Goal: Information Seeking & Learning: Learn about a topic

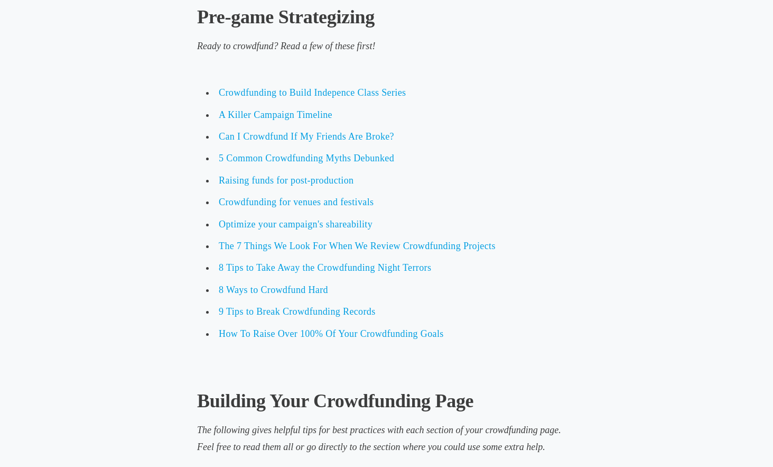
scroll to position [2328, 0]
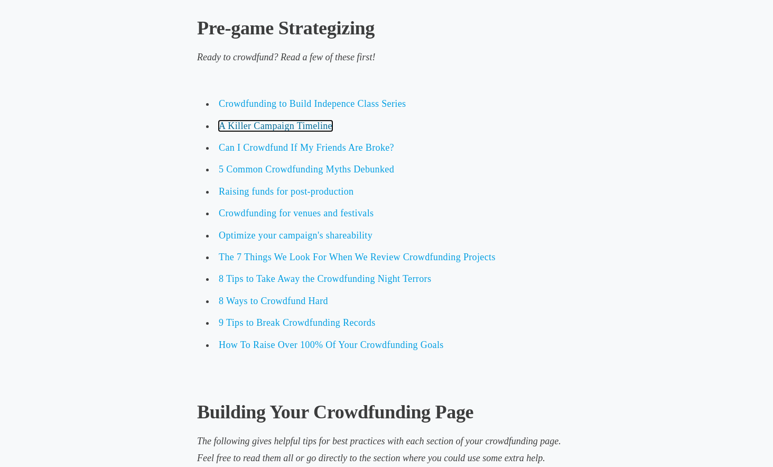
click at [306, 127] on span "A Killer Campaign Timeline" at bounding box center [276, 126] width 114 height 11
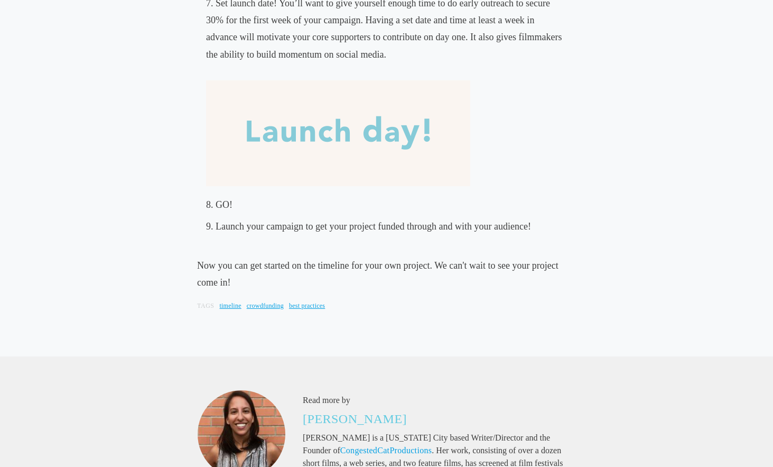
scroll to position [1271, 0]
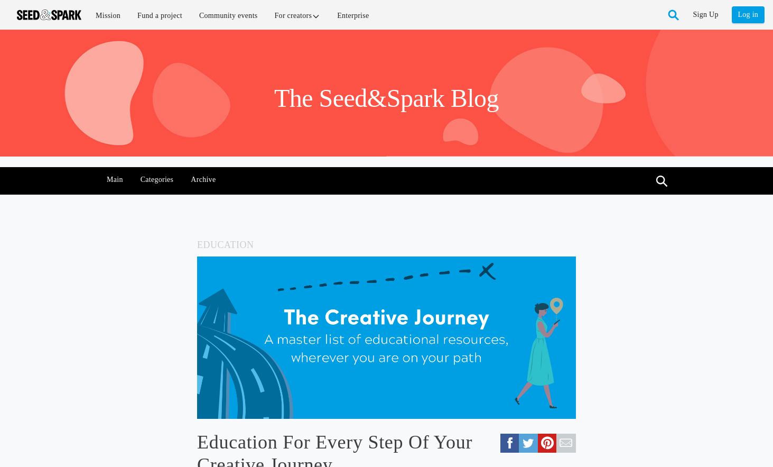
scroll to position [2328, 0]
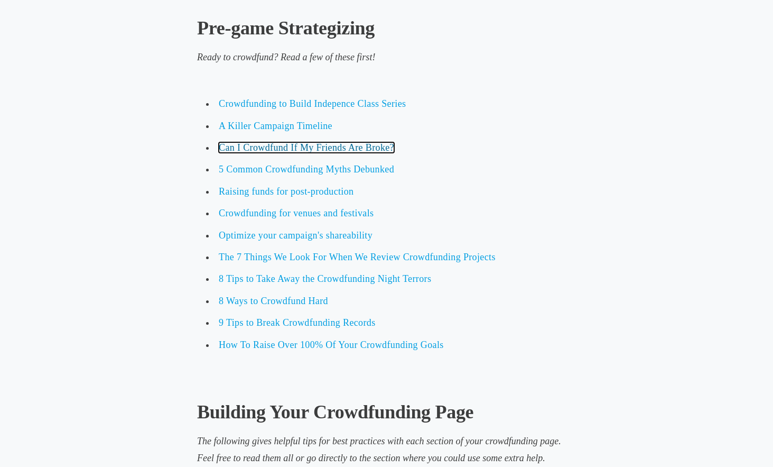
click at [298, 143] on span "Can I Crowdfund If My Friends Are Broke?" at bounding box center [307, 147] width 176 height 11
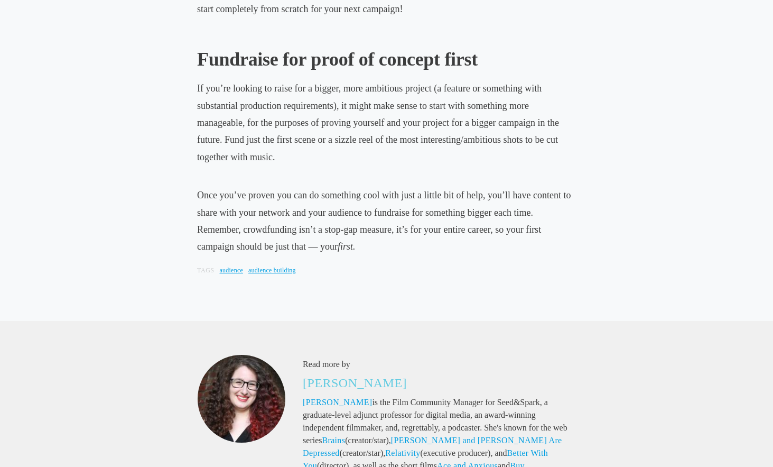
scroll to position [1603, 0]
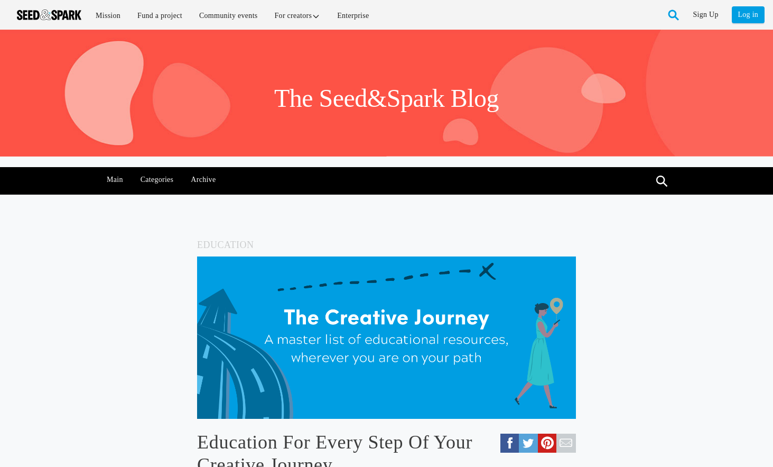
scroll to position [2328, 0]
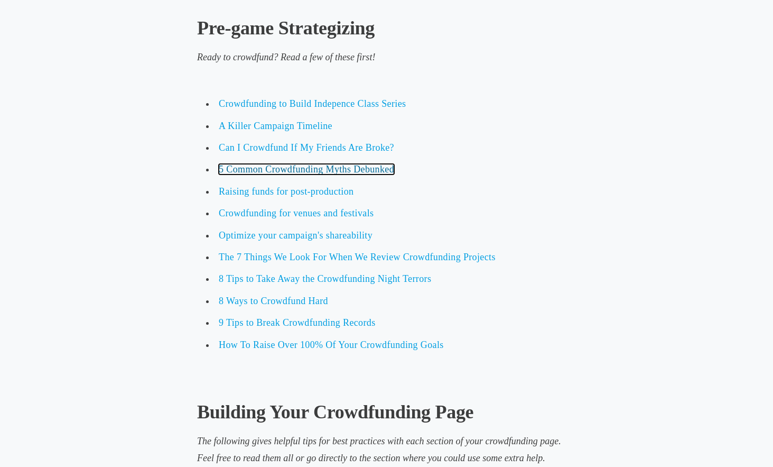
click at [239, 172] on span "5 Common Crowdfunding Myths Debunked" at bounding box center [307, 169] width 176 height 11
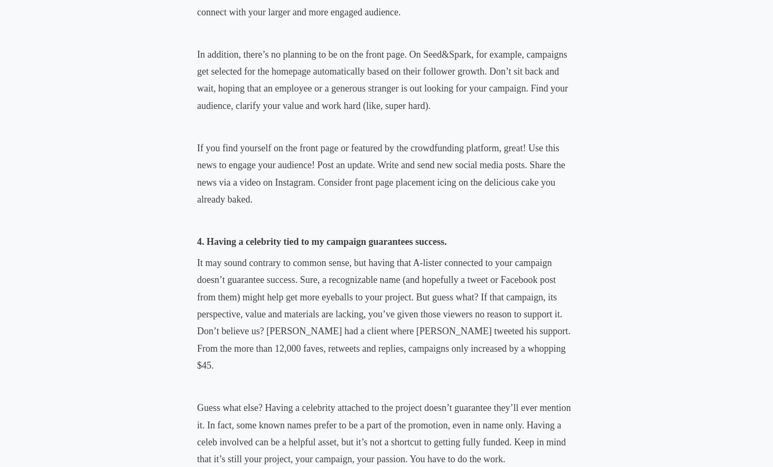
scroll to position [1205, 0]
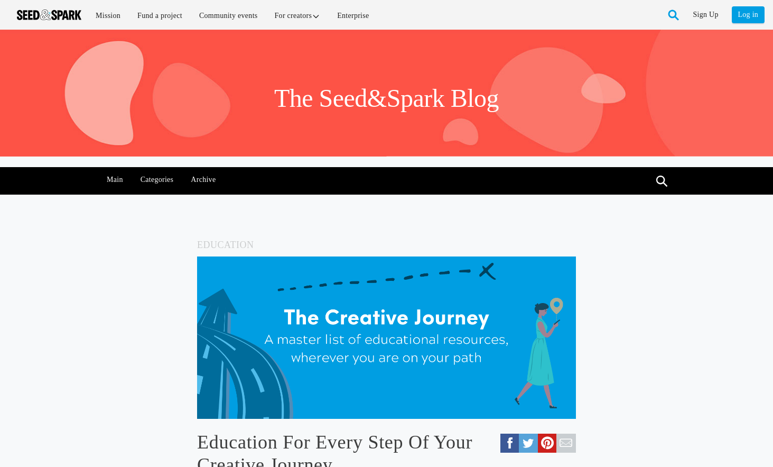
scroll to position [2328, 0]
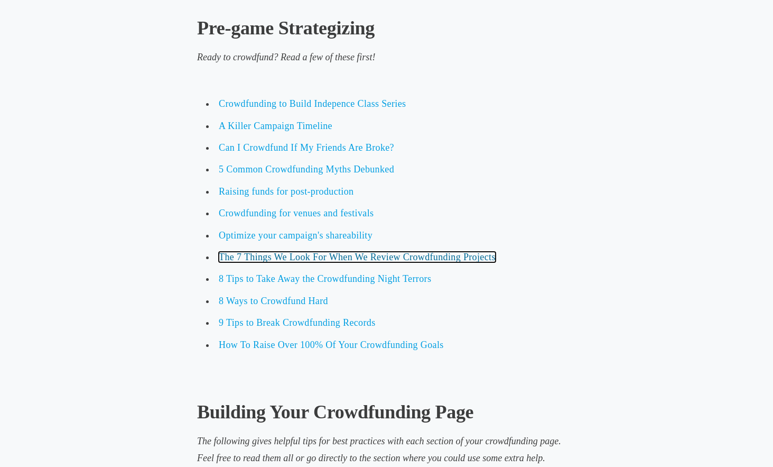
click at [328, 257] on span "The 7 Things We Look For When We Review Crowdfunding Projects" at bounding box center [357, 257] width 277 height 11
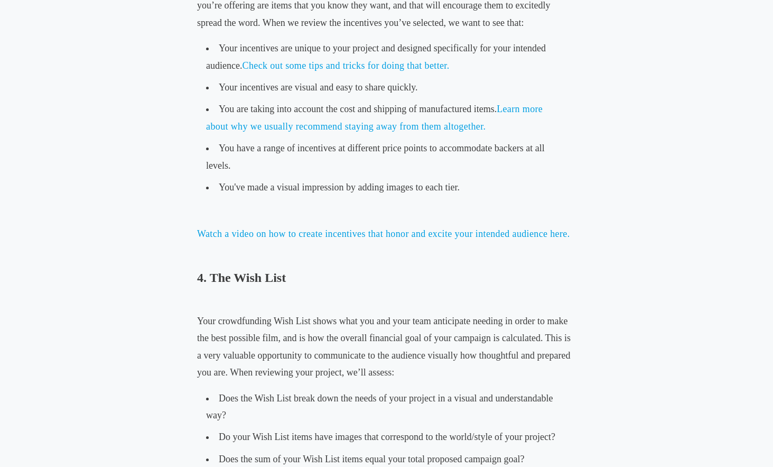
scroll to position [1450, 0]
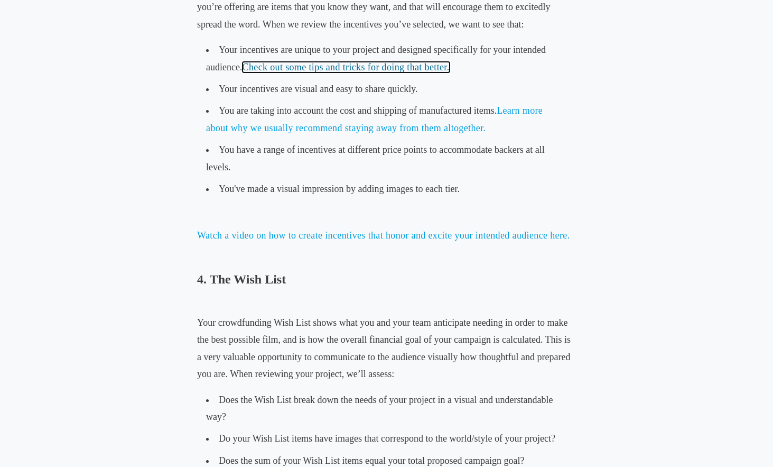
click at [368, 68] on link "Check out some tips and tricks for doing that better." at bounding box center [346, 67] width 207 height 11
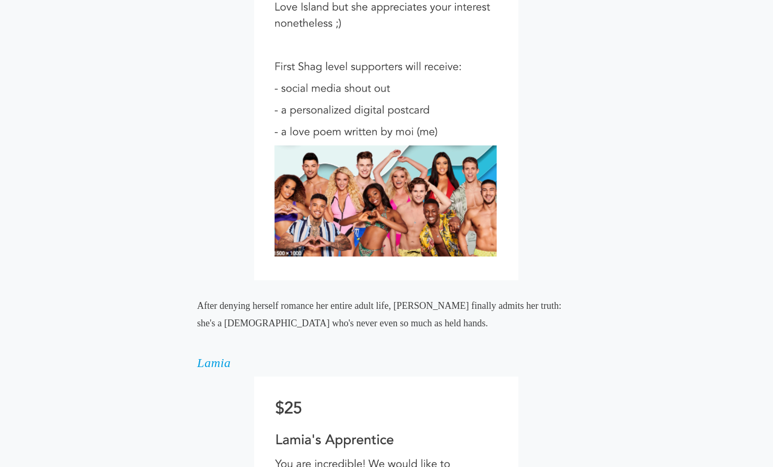
scroll to position [3538, 0]
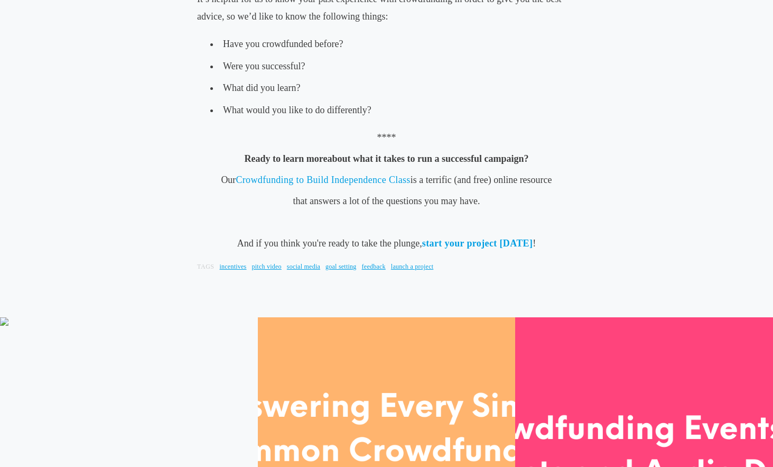
scroll to position [2582, 0]
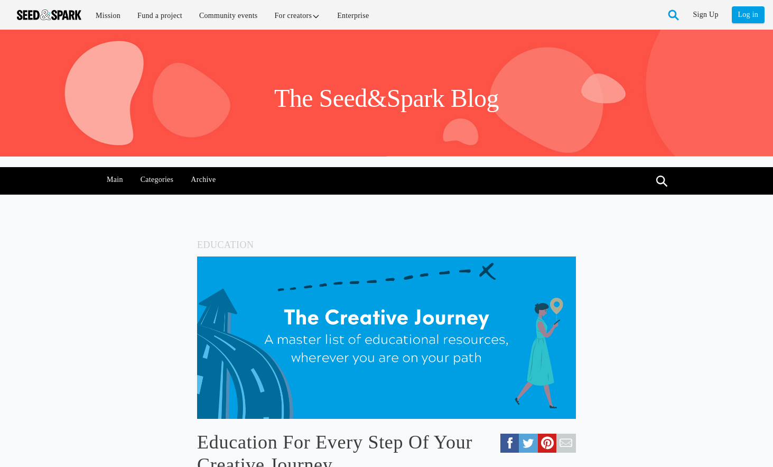
scroll to position [2328, 0]
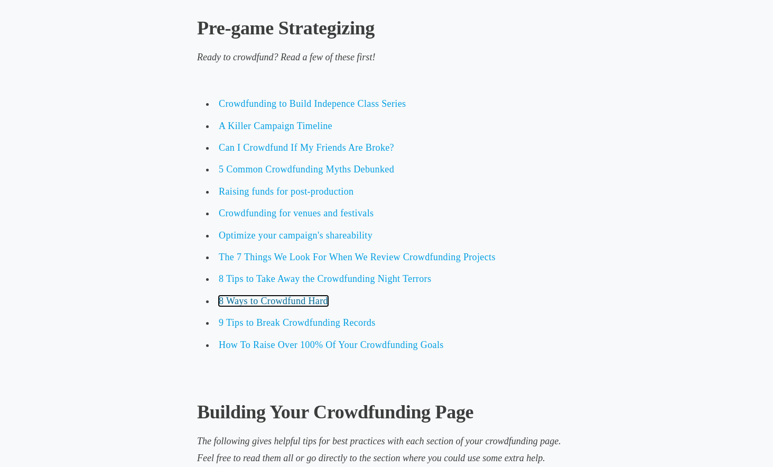
click at [263, 298] on span "8 Ways to Crowdfund Hard" at bounding box center [273, 301] width 109 height 11
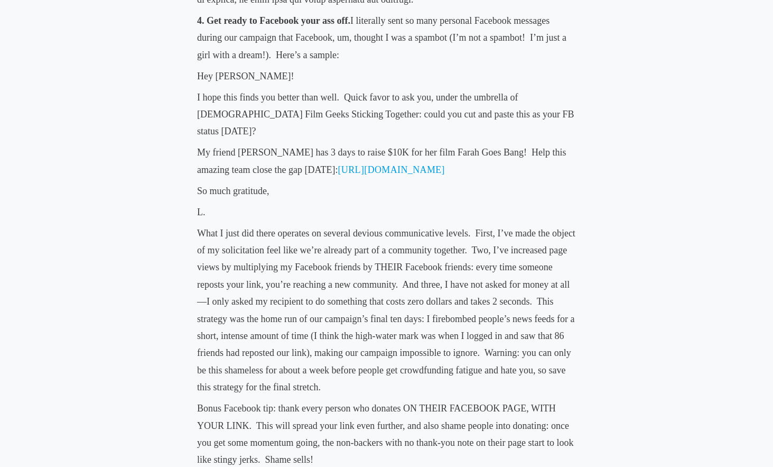
scroll to position [1478, 0]
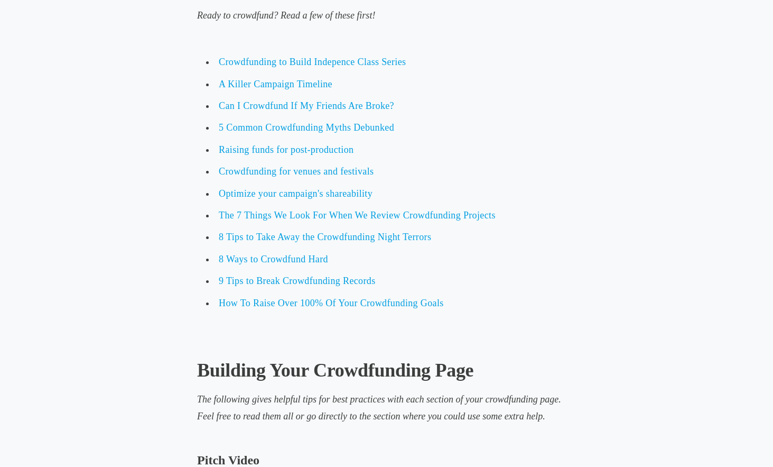
scroll to position [2372, 0]
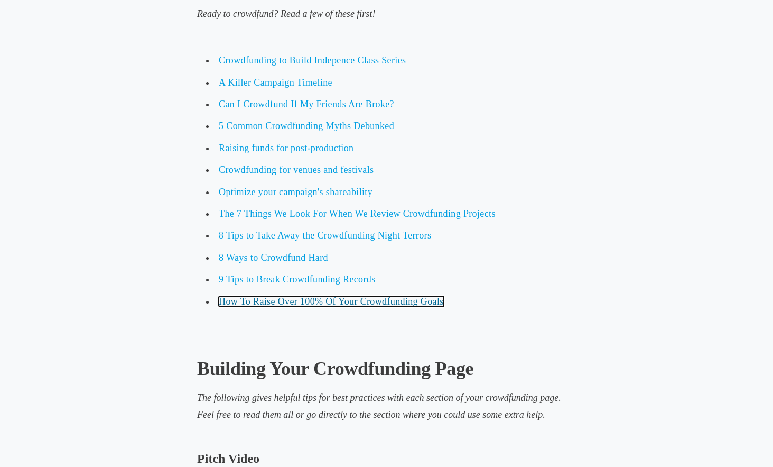
click at [271, 305] on span "How To Raise Over 100% Of Your Crowdfunding Goals" at bounding box center [331, 301] width 225 height 11
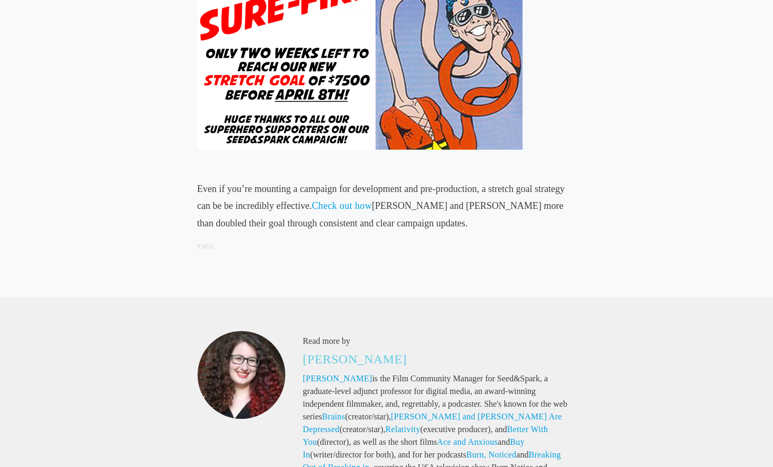
scroll to position [3438, 0]
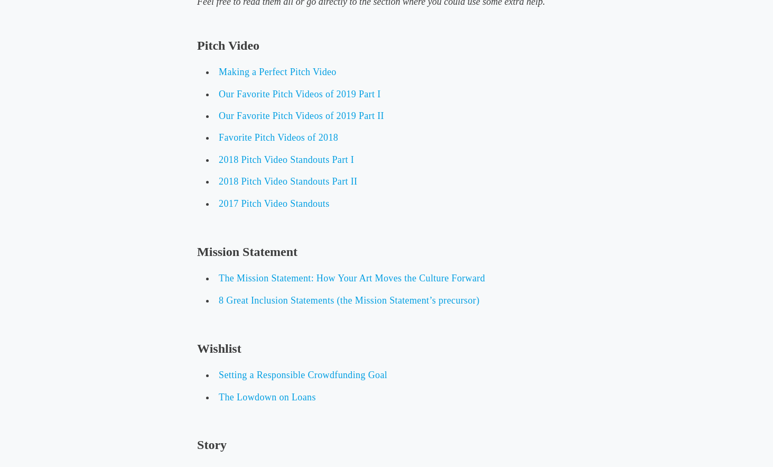
scroll to position [2787, 0]
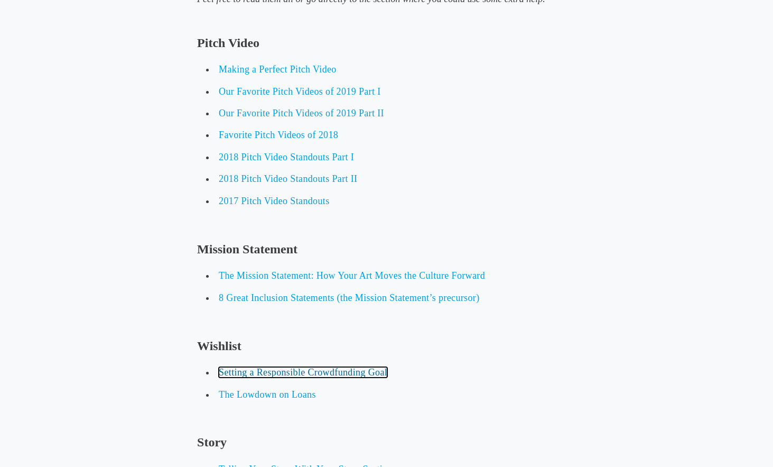
click at [228, 376] on span "Setting a Responsible Crowdfunding Goal" at bounding box center [303, 372] width 169 height 11
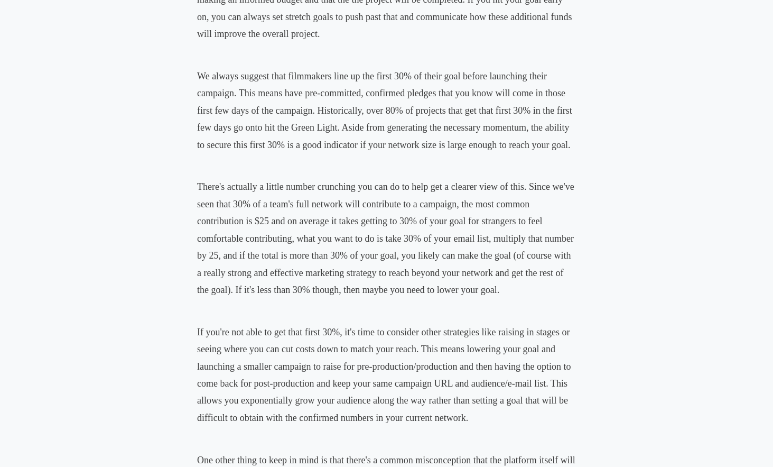
scroll to position [661, 0]
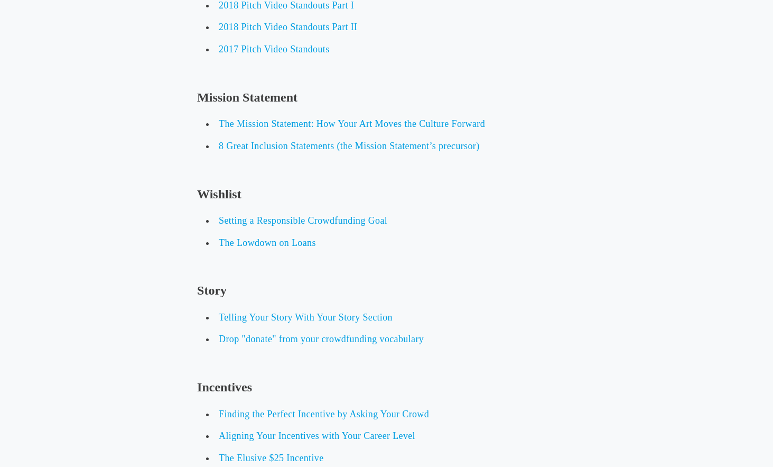
scroll to position [2944, 0]
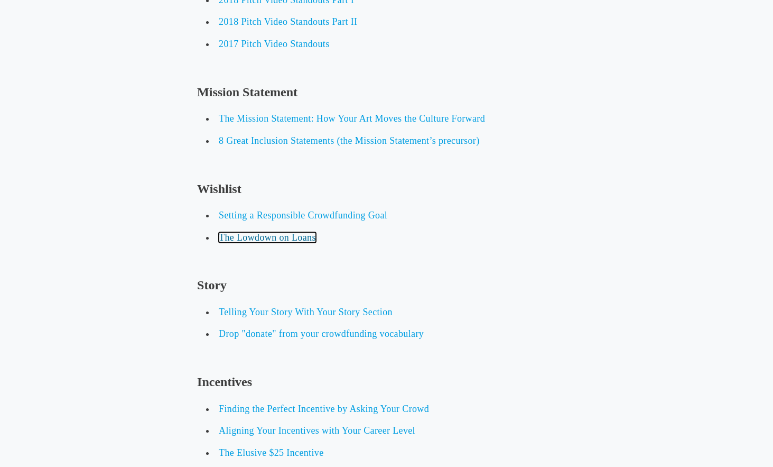
click at [284, 236] on span "The Lowdown on Loans" at bounding box center [267, 237] width 97 height 11
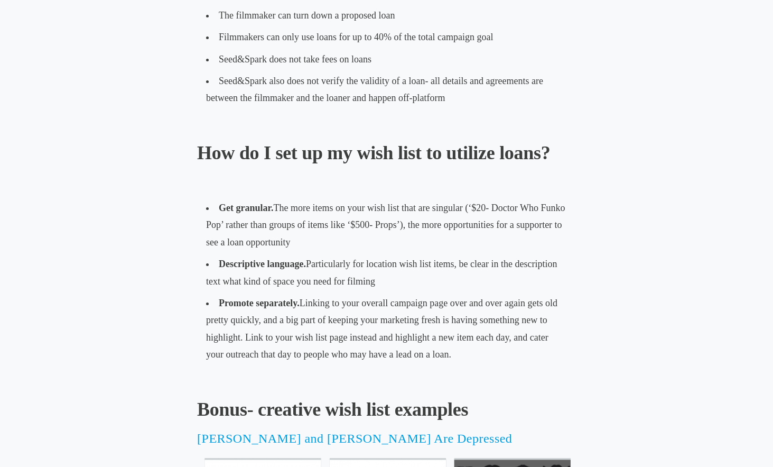
scroll to position [1384, 0]
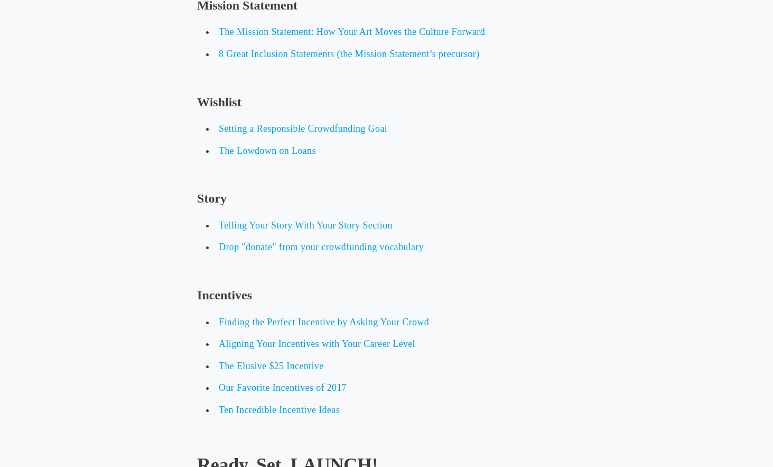
scroll to position [3032, 0]
click at [291, 318] on span "Finding the Perfect Incentive by Asking Your Crowd" at bounding box center [324, 321] width 210 height 11
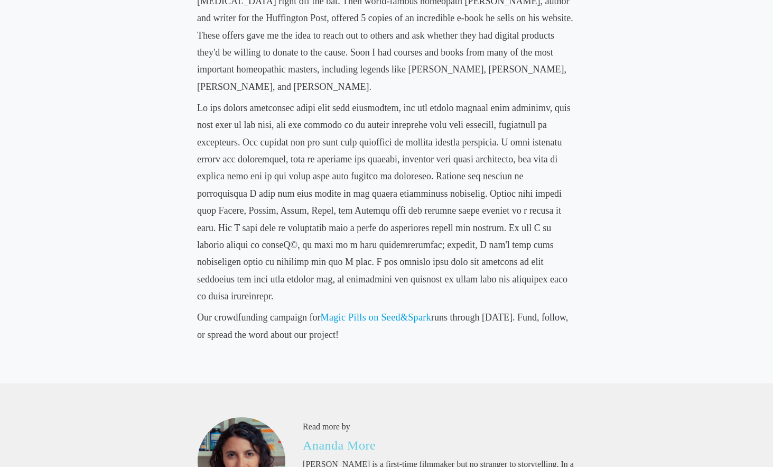
scroll to position [820, 0]
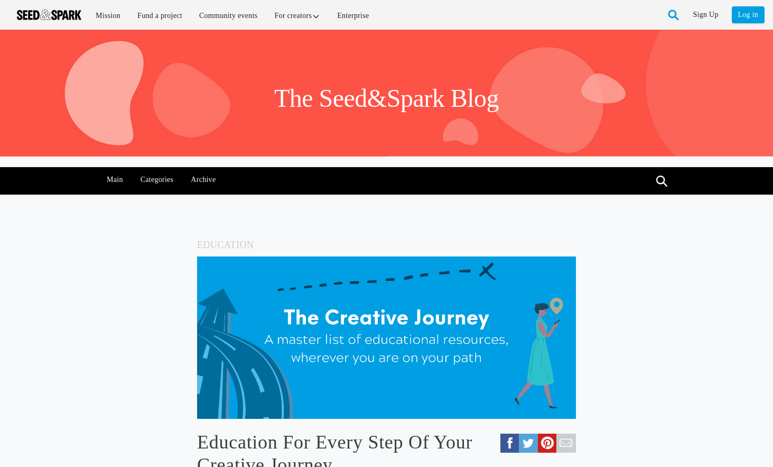
scroll to position [3032, 0]
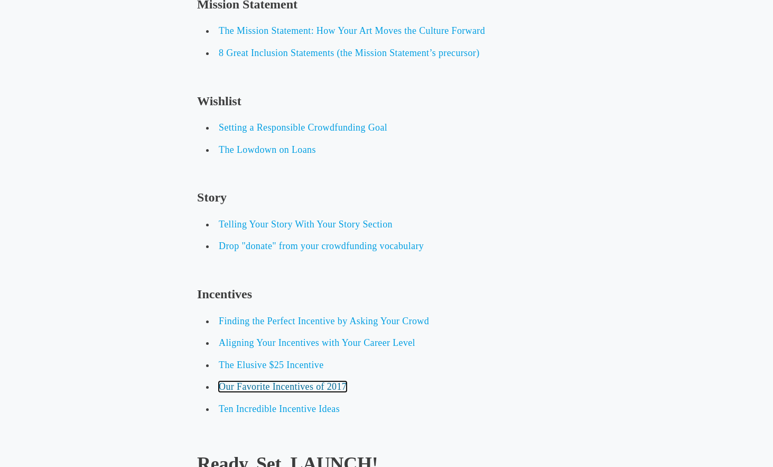
click at [336, 385] on span "Our Favorite Incentives of 2017" at bounding box center [283, 386] width 128 height 11
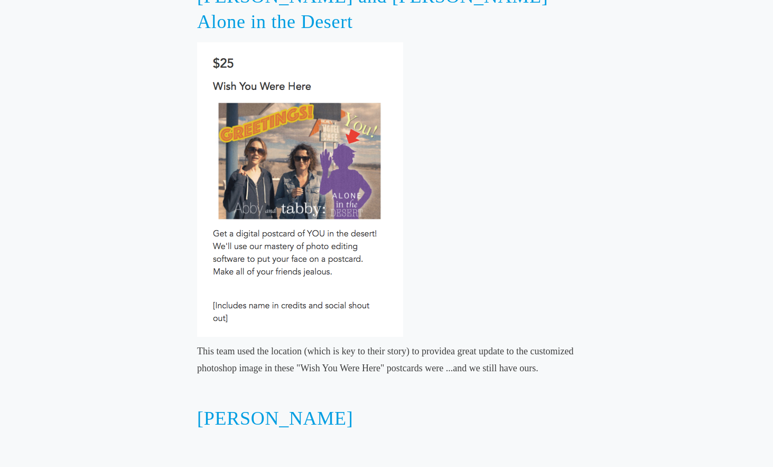
scroll to position [2242, 0]
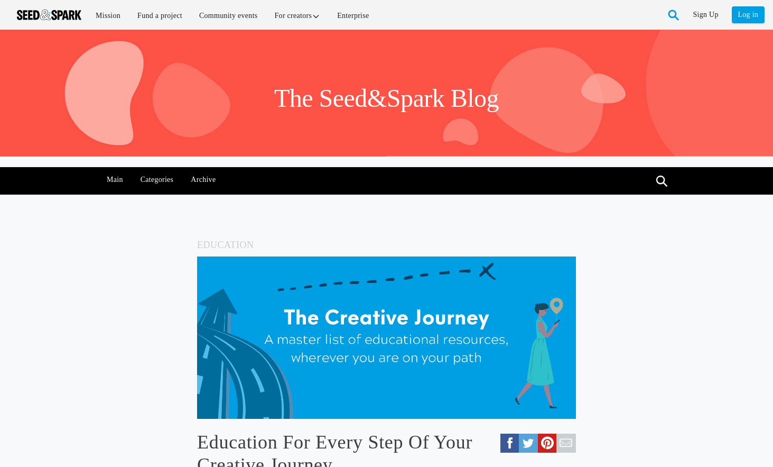
scroll to position [3032, 0]
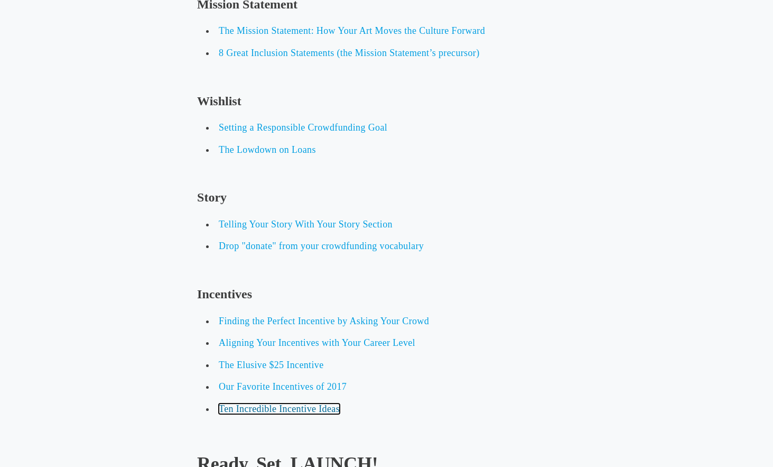
click at [239, 409] on span "Ten Incredible Incentive Ideas" at bounding box center [279, 408] width 121 height 11
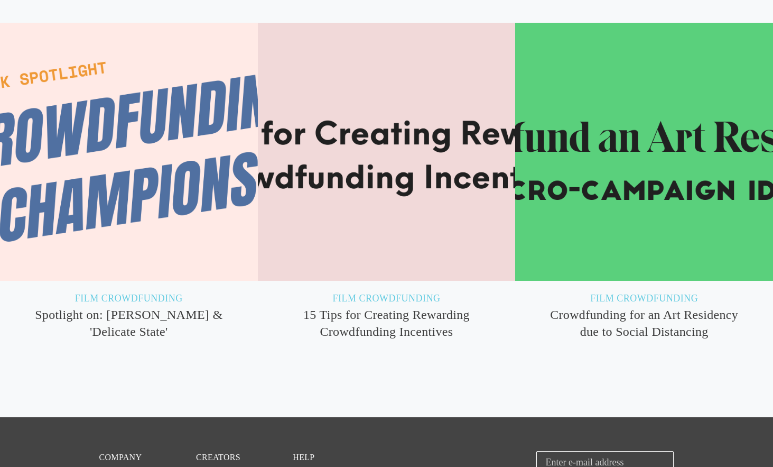
scroll to position [3448, 0]
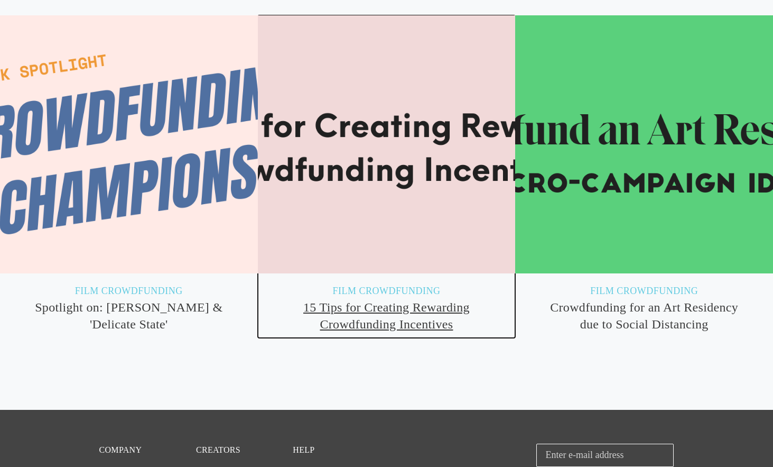
click at [368, 311] on h3 "15 Tips for Creating Rewarding Crowdfunding Incentives" at bounding box center [387, 316] width 258 height 34
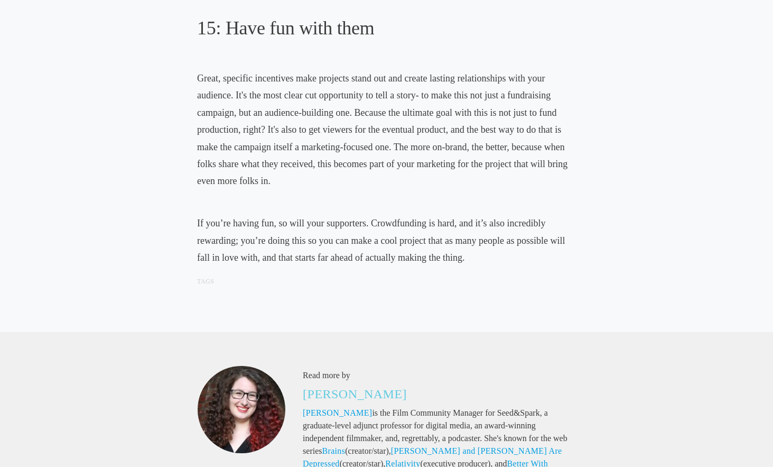
scroll to position [3304, 0]
